Goal: Information Seeking & Learning: Understand process/instructions

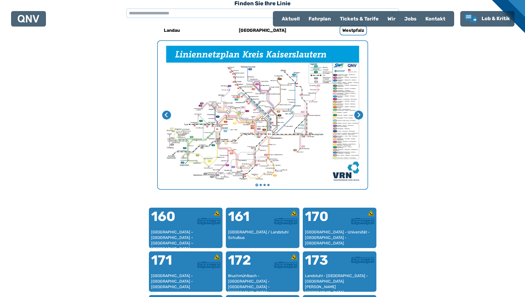
click at [321, 18] on div "Fahrplan" at bounding box center [319, 19] width 31 height 14
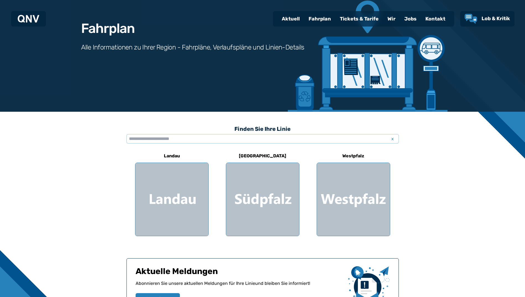
scroll to position [111, 0]
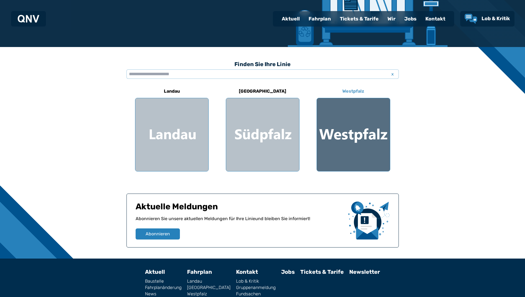
click at [328, 143] on div at bounding box center [353, 134] width 73 height 73
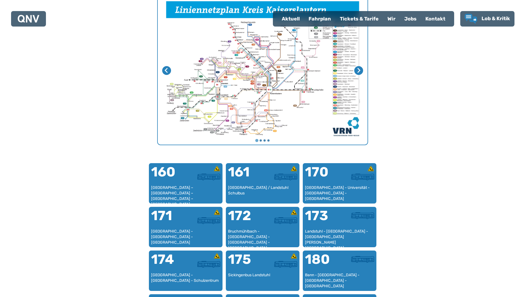
scroll to position [226, 0]
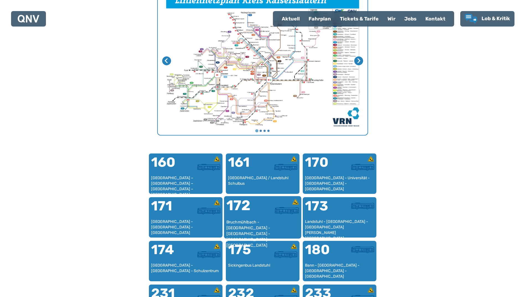
click at [266, 230] on div "Bruchmühlbach - [GEOGRAPHIC_DATA] - [GEOGRAPHIC_DATA] - [GEOGRAPHIC_DATA] - [GE…" at bounding box center [262, 228] width 73 height 17
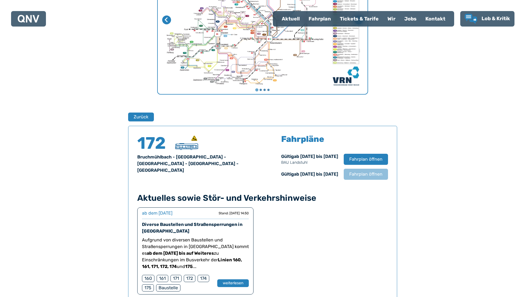
scroll to position [257, 0]
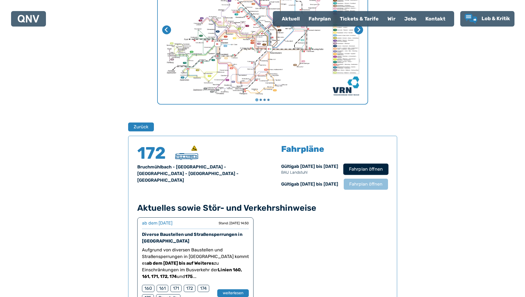
click at [359, 166] on span "Fahrplan öffnen" at bounding box center [366, 169] width 34 height 7
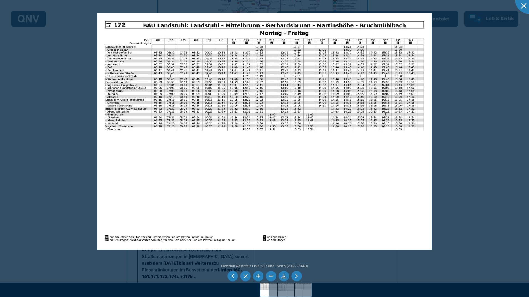
click at [245, 275] on li at bounding box center [245, 276] width 11 height 11
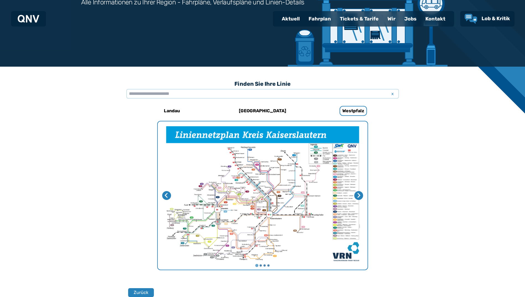
scroll to position [91, 0]
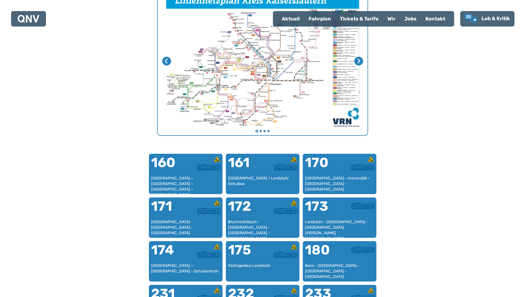
scroll to position [226, 0]
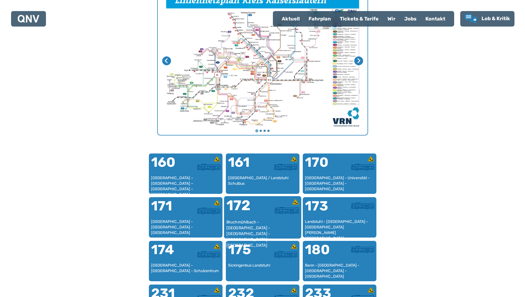
click at [247, 226] on div "Bruchmühlbach - [GEOGRAPHIC_DATA] - [GEOGRAPHIC_DATA] - [GEOGRAPHIC_DATA] - [GE…" at bounding box center [262, 228] width 73 height 17
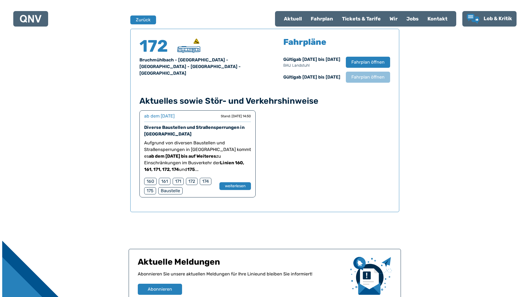
scroll to position [365, 0]
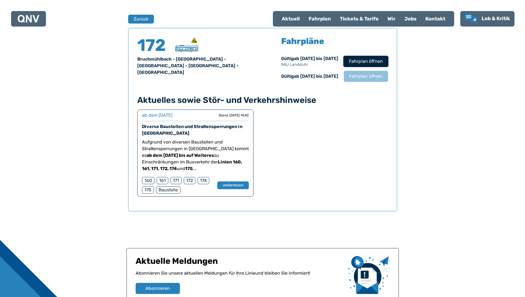
click at [373, 60] on span "Fahrplan öffnen" at bounding box center [366, 61] width 34 height 7
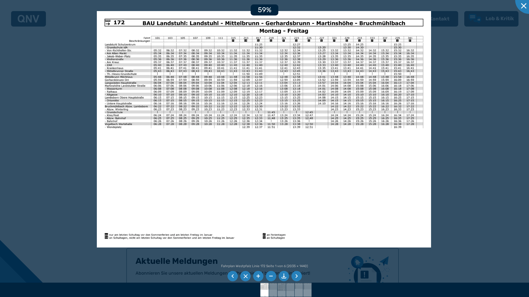
click at [300, 277] on li at bounding box center [297, 276] width 11 height 11
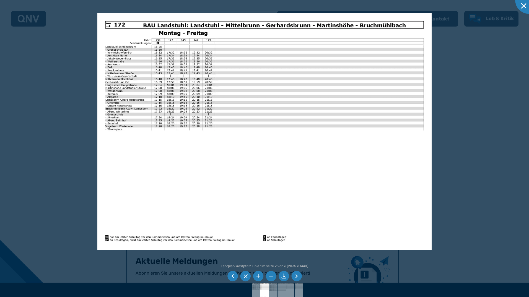
click at [300, 277] on li at bounding box center [297, 276] width 11 height 11
